Goal: Find specific page/section: Find specific page/section

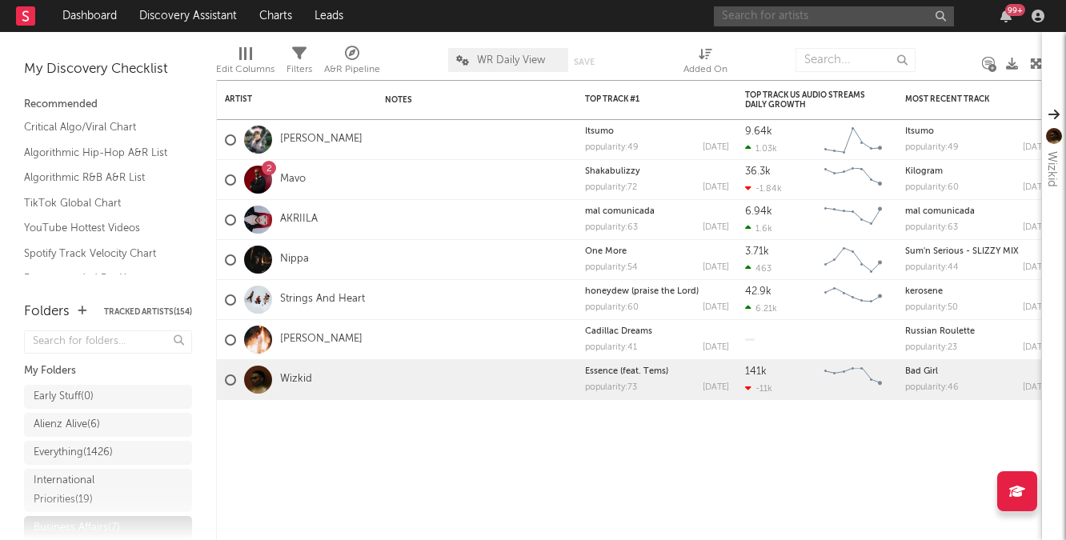
click at [747, 23] on input "text" at bounding box center [834, 16] width 240 height 20
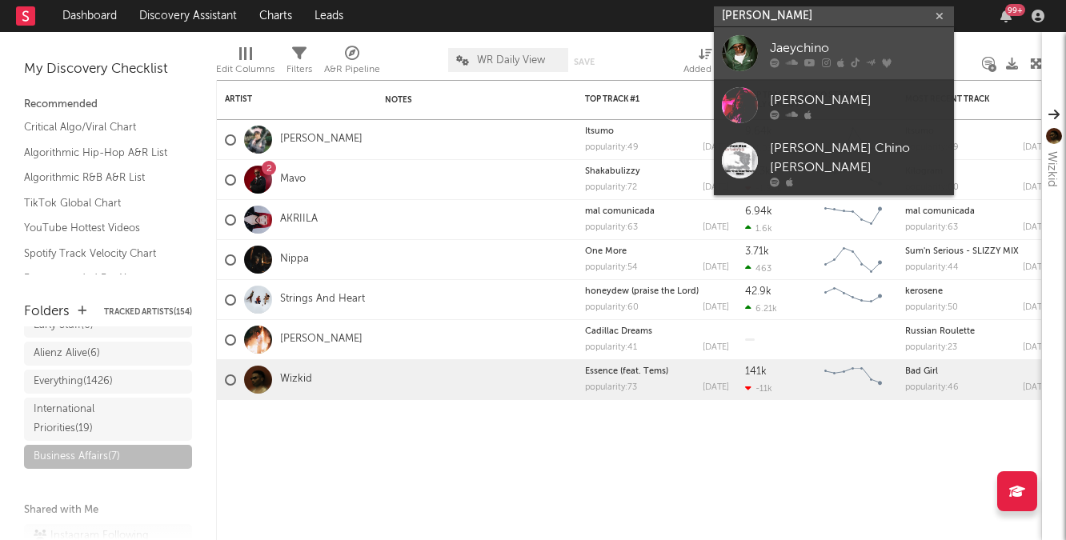
type input "[PERSON_NAME]"
click at [814, 56] on div "Jaeychino" at bounding box center [858, 47] width 176 height 19
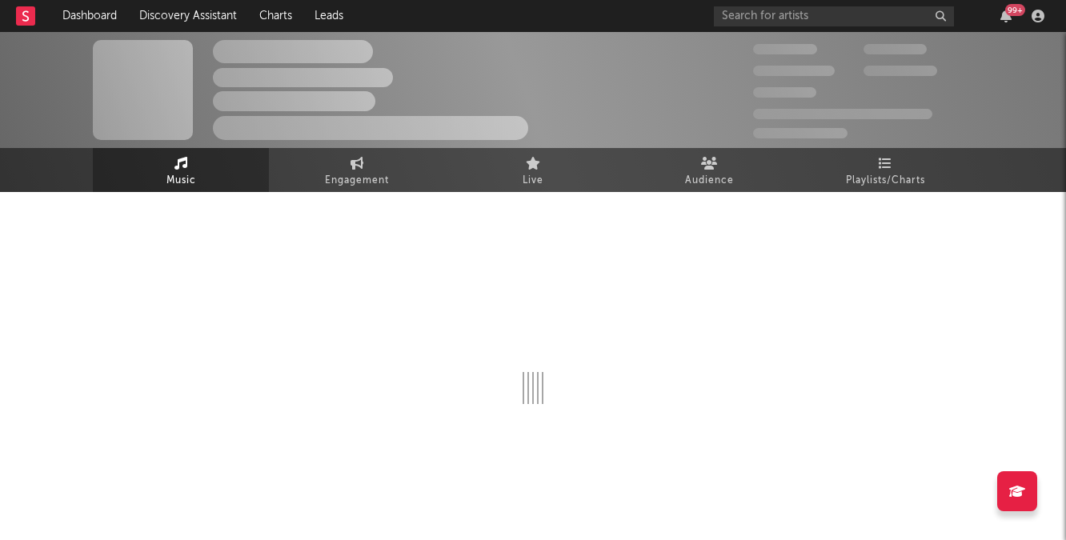
select select "6m"
